Goal: Information Seeking & Learning: Learn about a topic

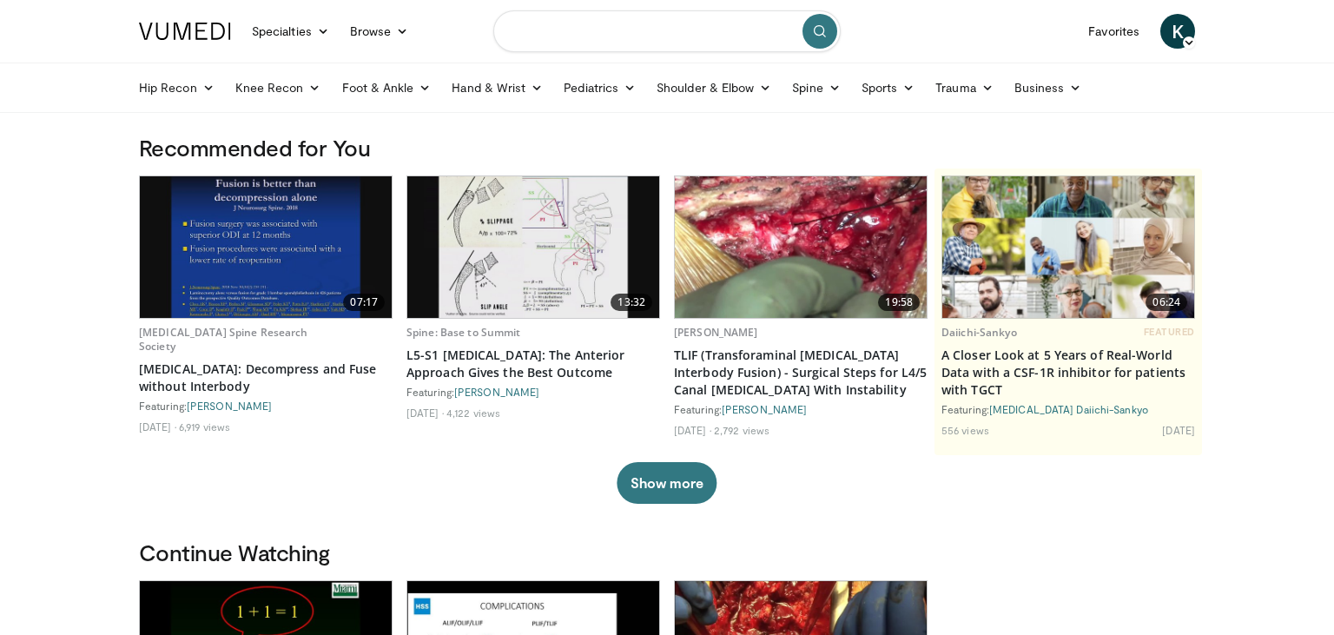
click at [628, 30] on input "Search topics, interventions" at bounding box center [666, 31] width 347 height 42
type input "*"
type input "**********"
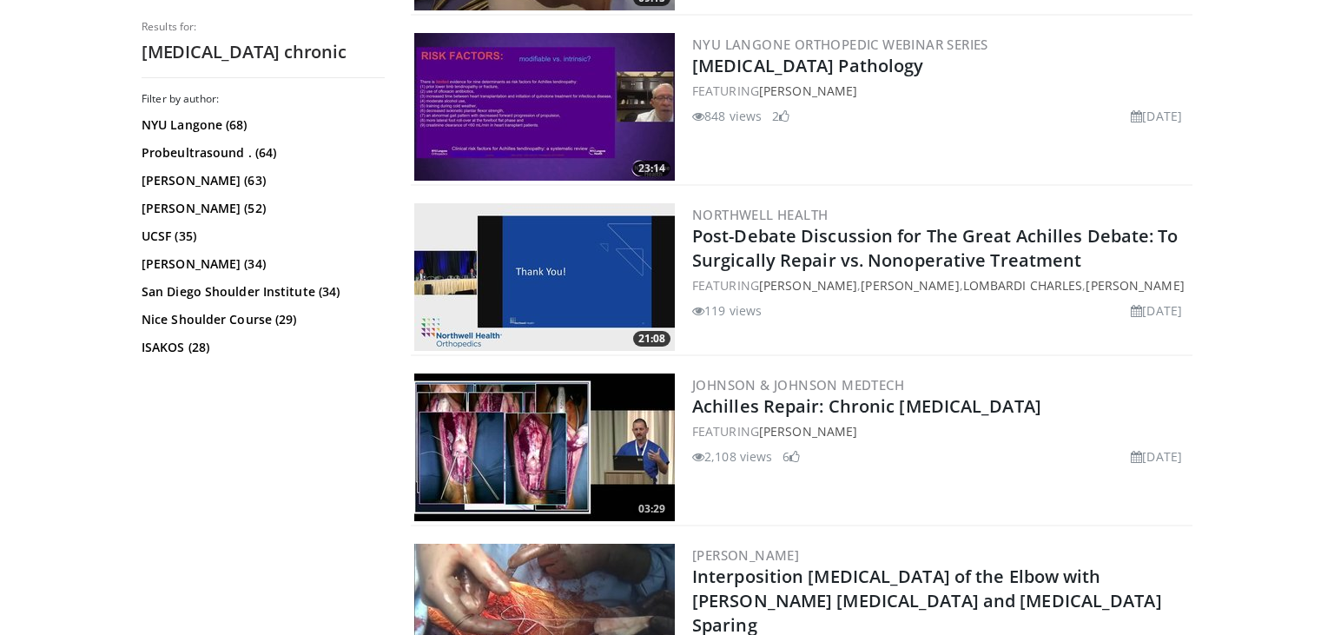
scroll to position [3393, 0]
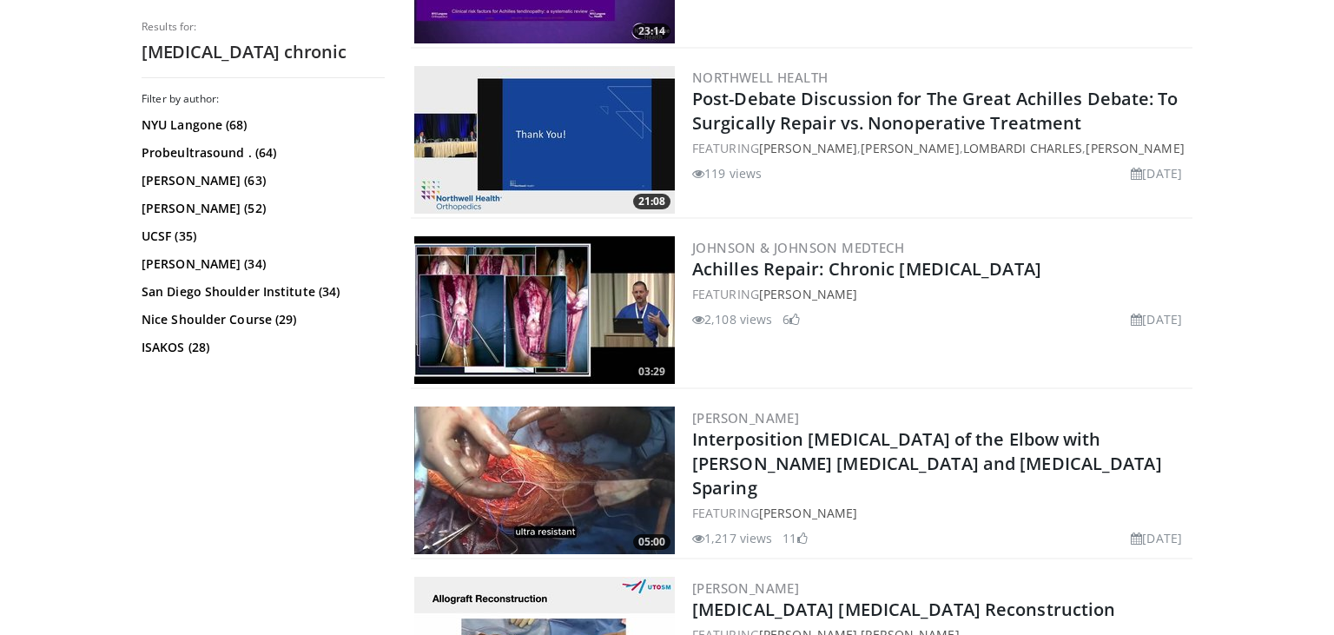
click at [553, 279] on img at bounding box center [544, 310] width 261 height 148
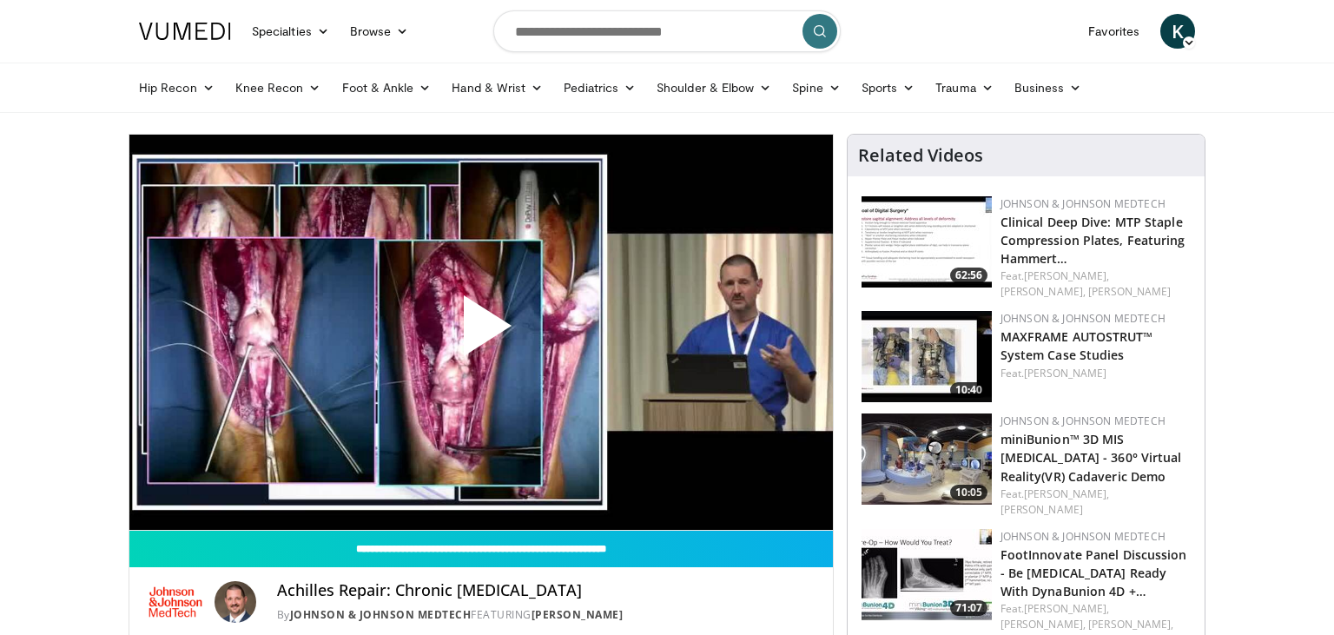
click at [481, 333] on span "Video Player" at bounding box center [481, 333] width 0 height 0
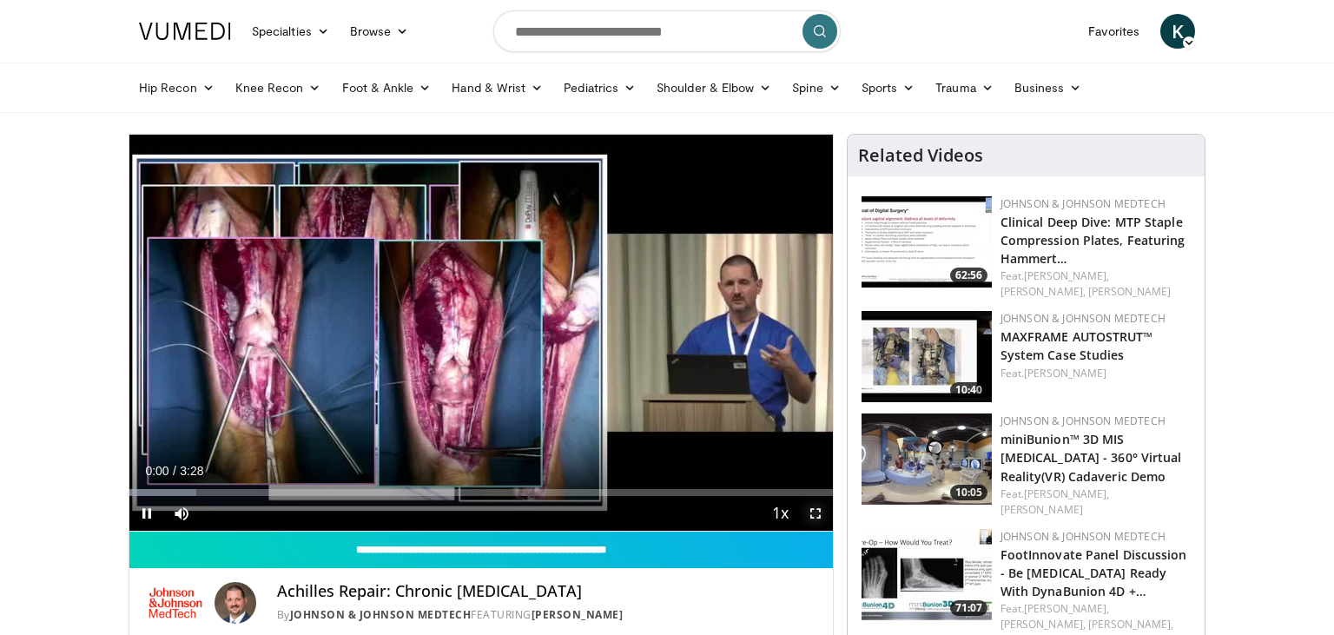
click at [815, 514] on span "Video Player" at bounding box center [815, 513] width 35 height 35
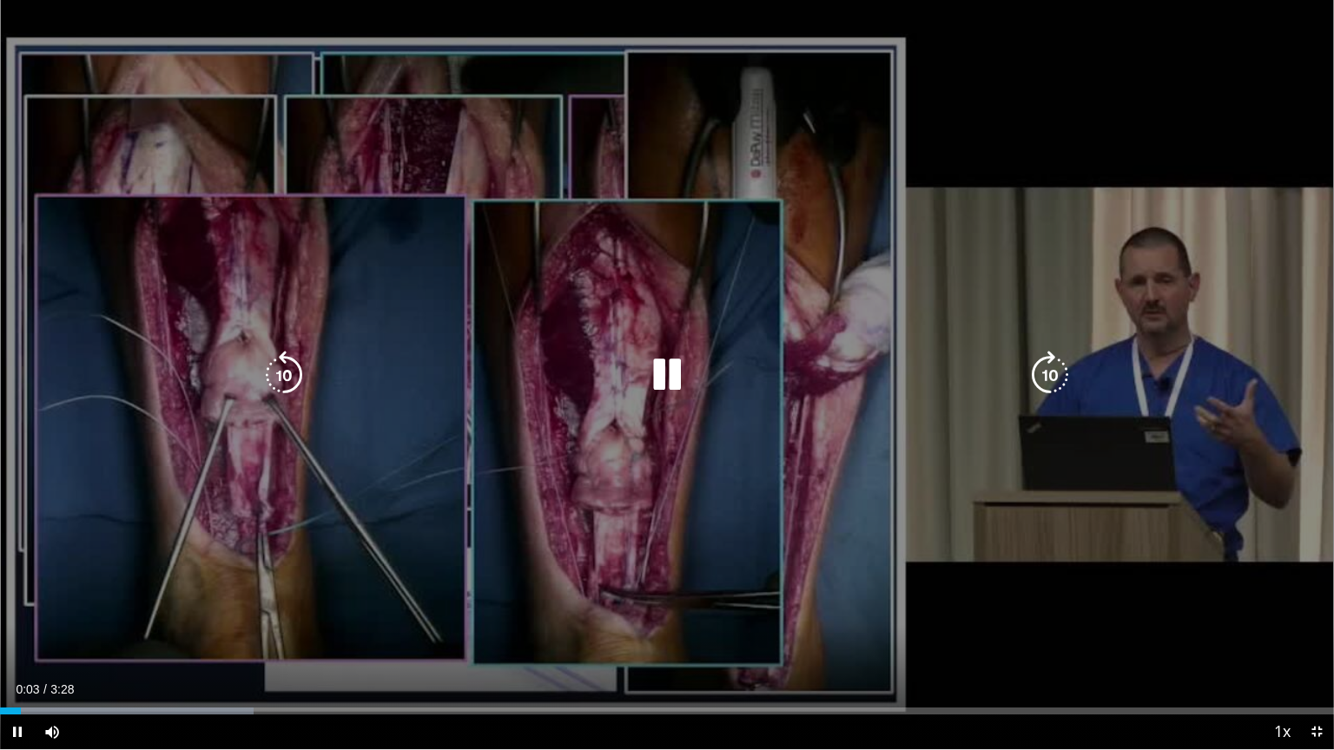
click at [1033, 383] on icon "Video Player" at bounding box center [1050, 375] width 49 height 49
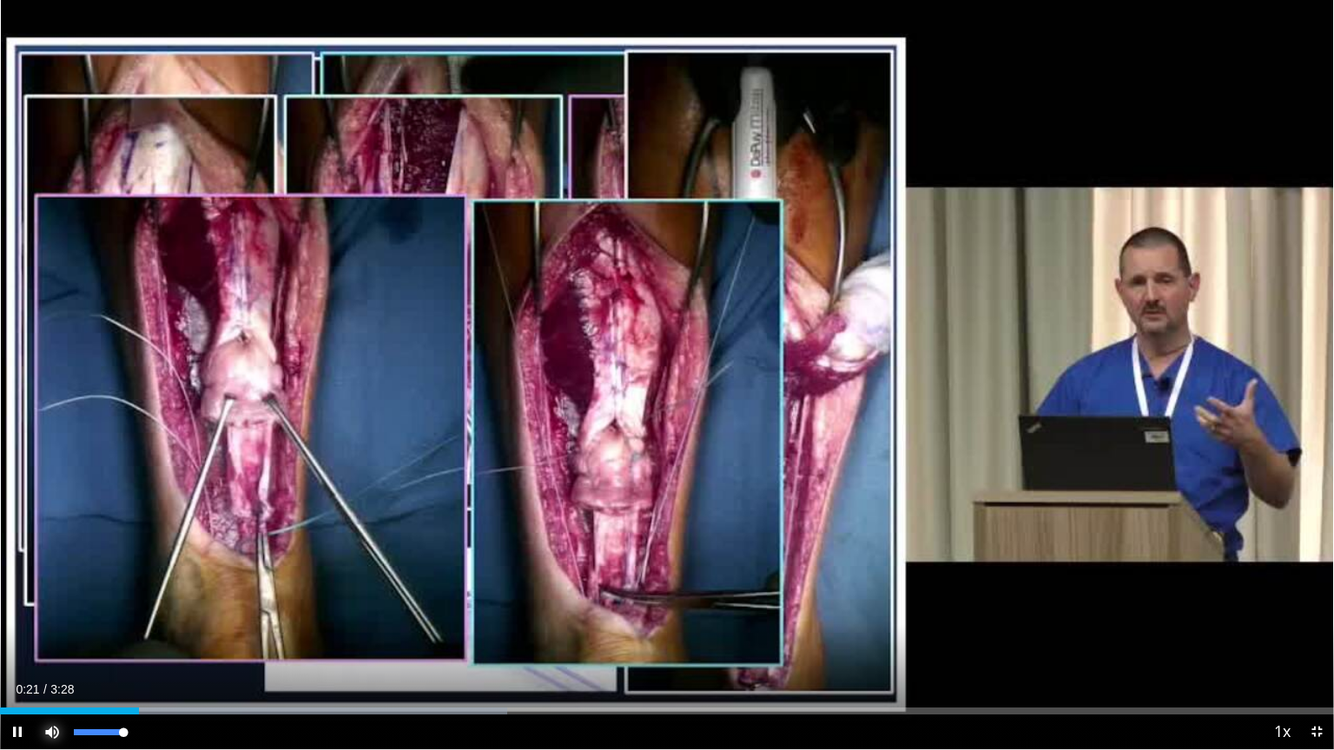
click at [59, 634] on span "Video Player" at bounding box center [52, 732] width 35 height 35
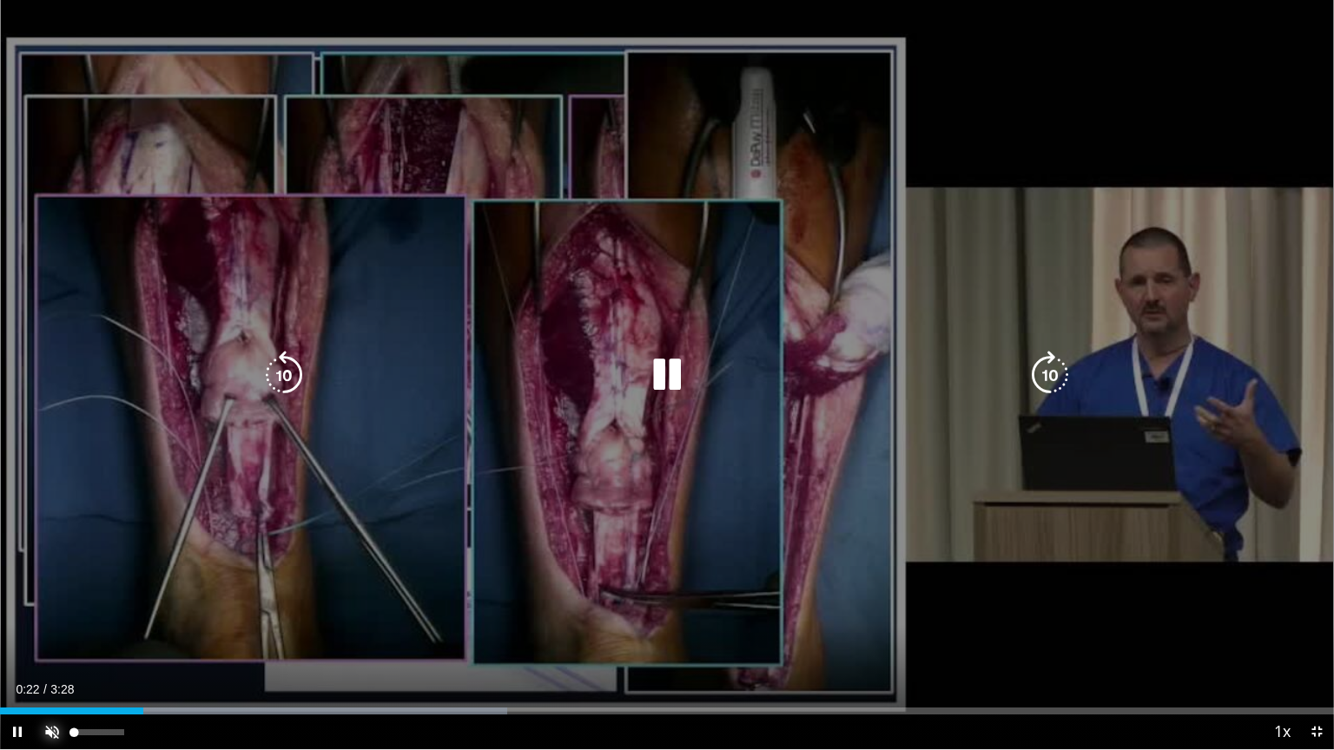
click at [59, 634] on span "Video Player" at bounding box center [52, 732] width 35 height 35
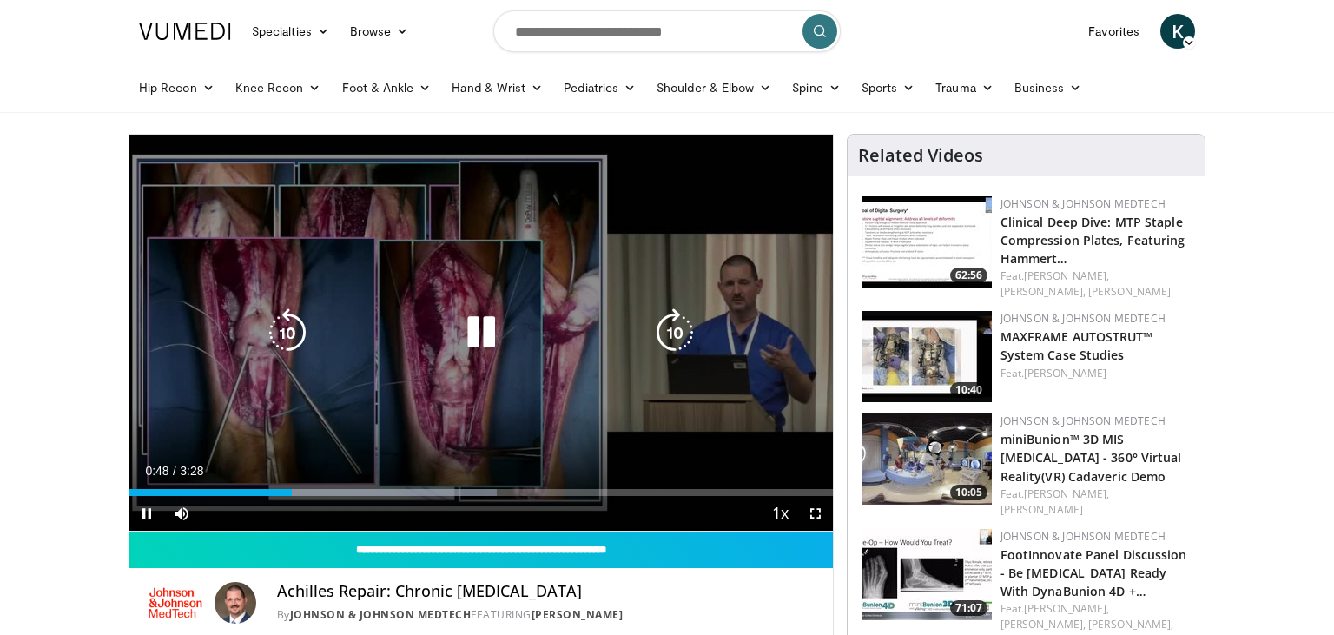
click at [485, 329] on icon "Video Player" at bounding box center [481, 332] width 49 height 49
